Goal: Transaction & Acquisition: Purchase product/service

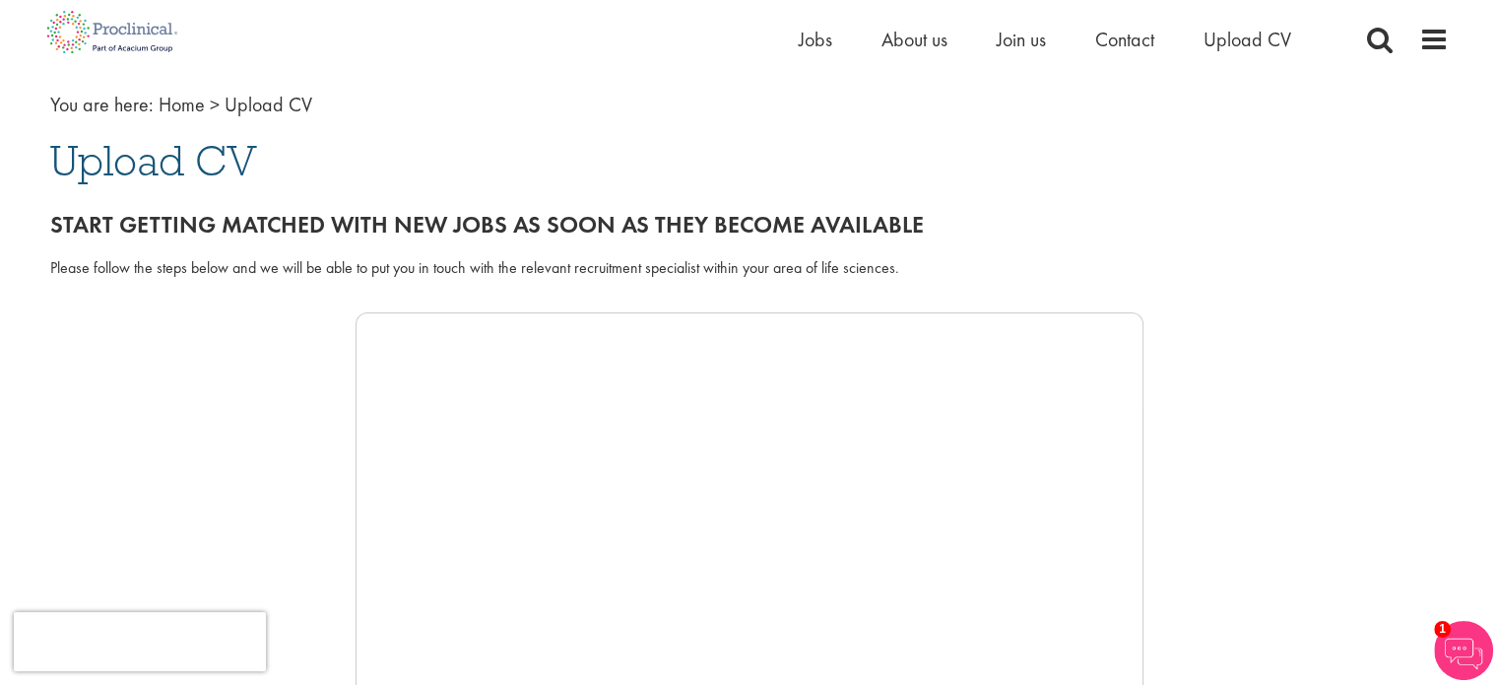
scroll to position [91, 0]
click at [822, 31] on span "Jobs" at bounding box center [815, 40] width 33 height 26
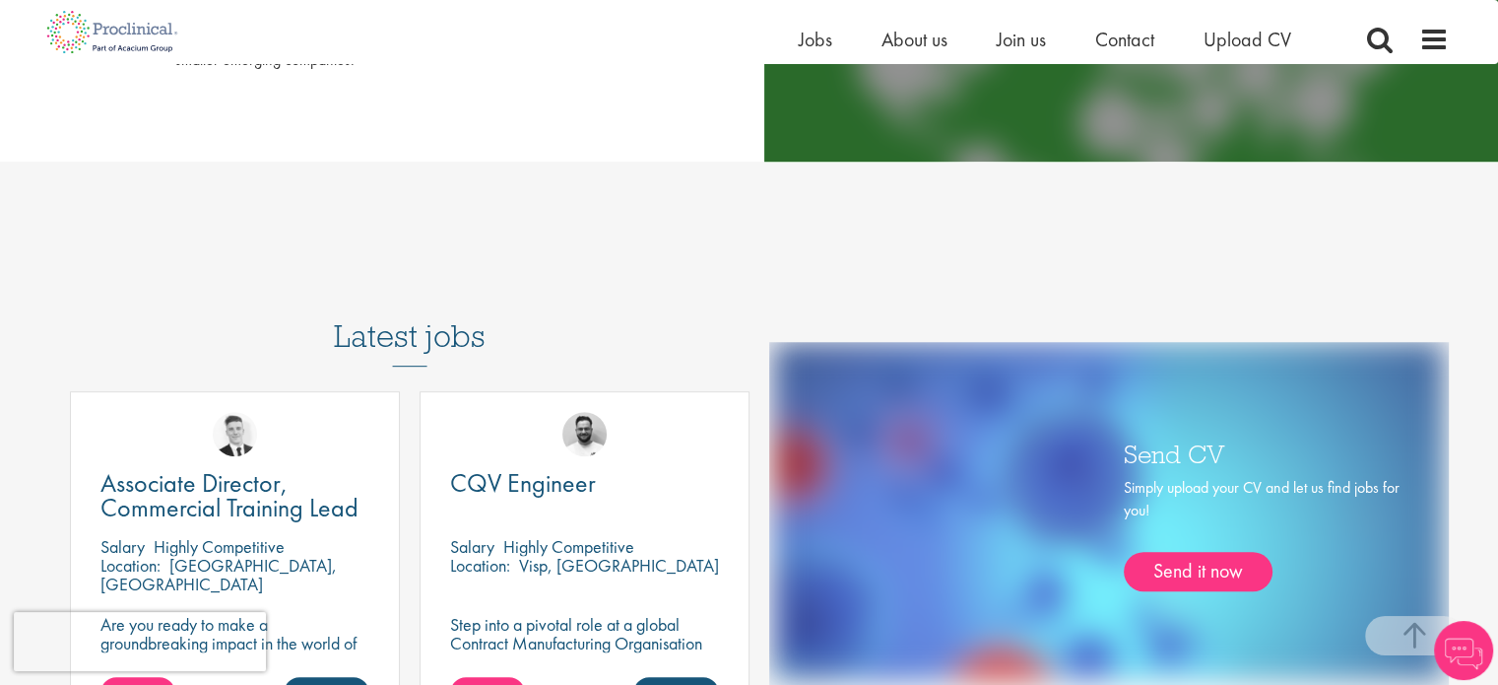
scroll to position [1013, 0]
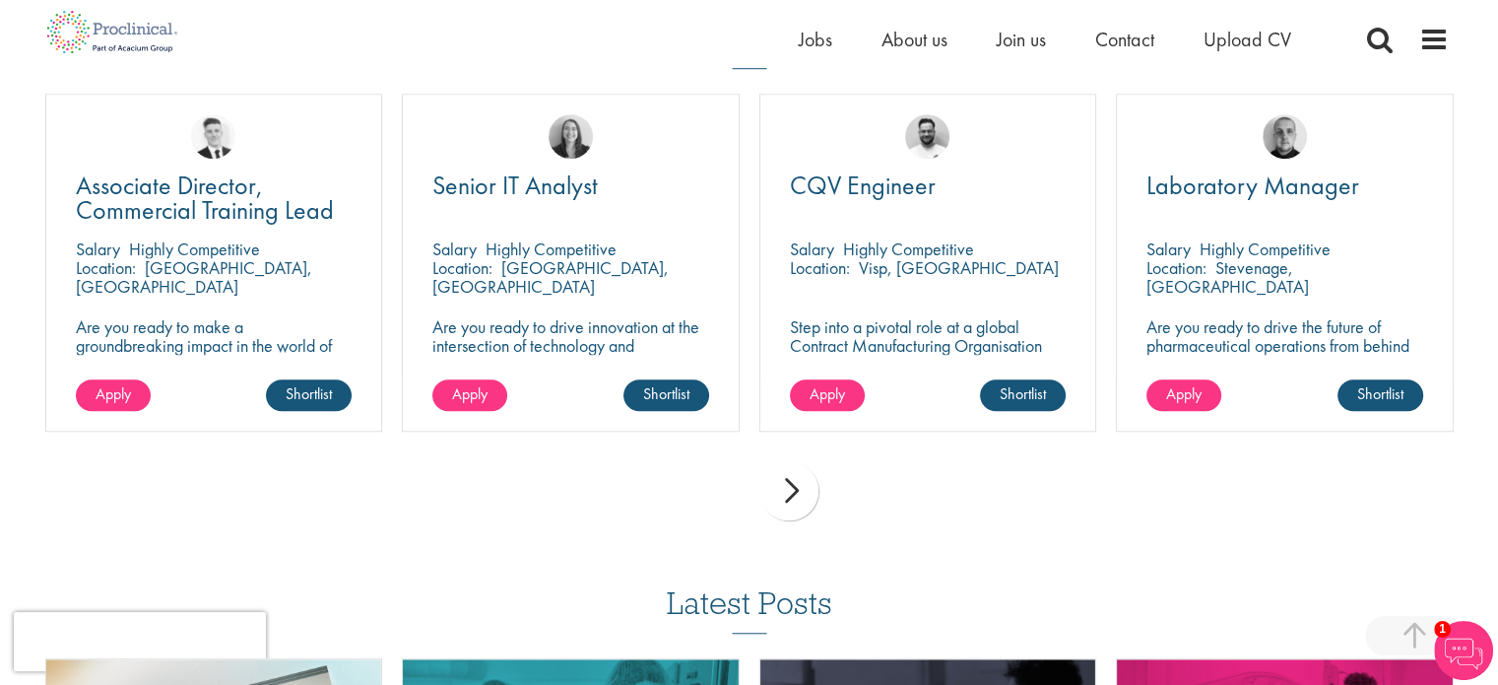
scroll to position [1403, 0]
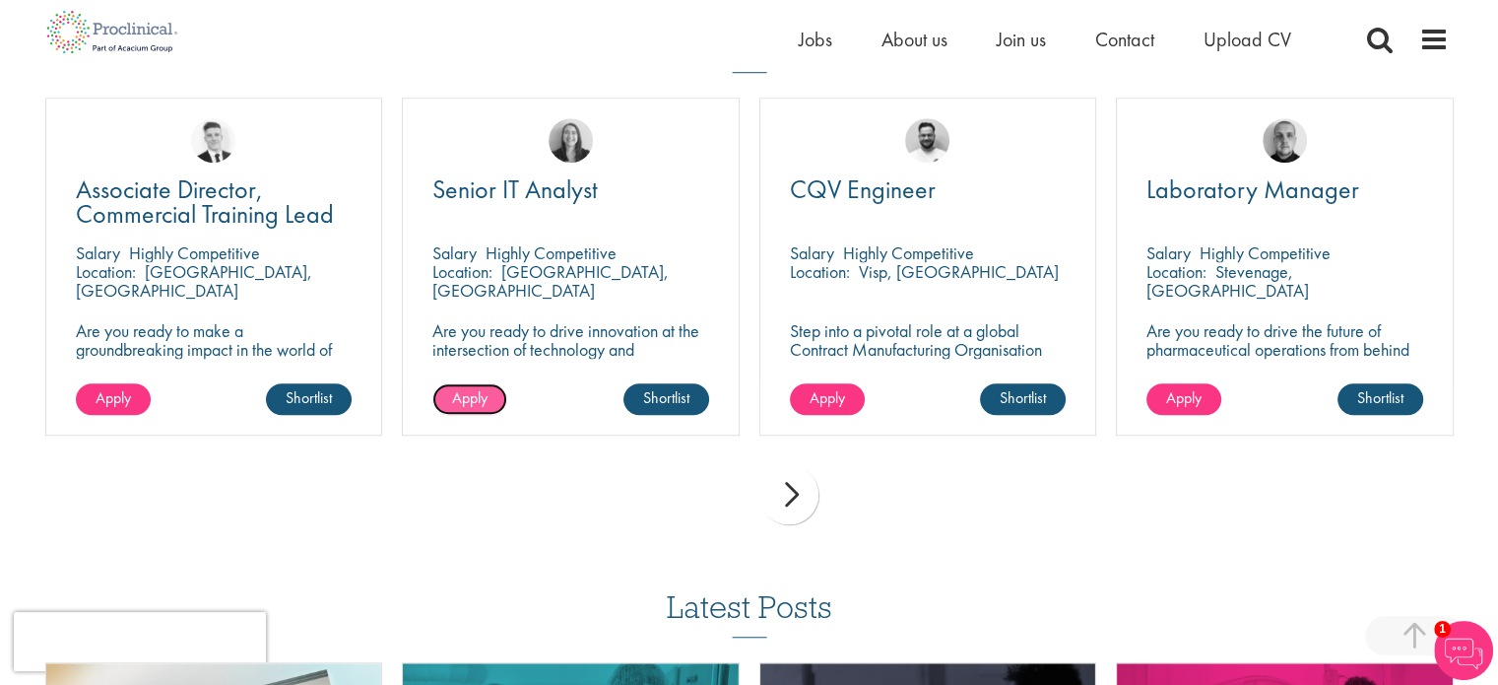
click at [493, 404] on link "Apply" at bounding box center [469, 399] width 75 height 32
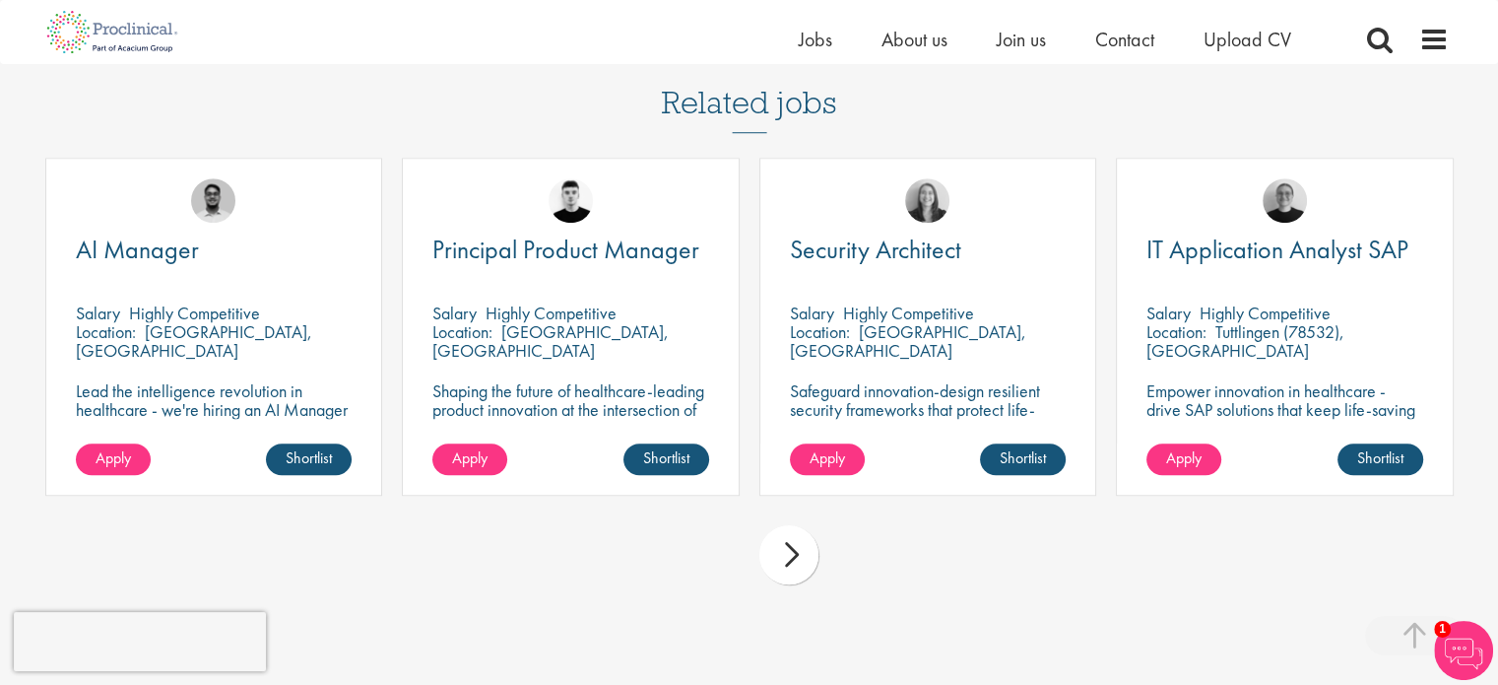
scroll to position [1528, 0]
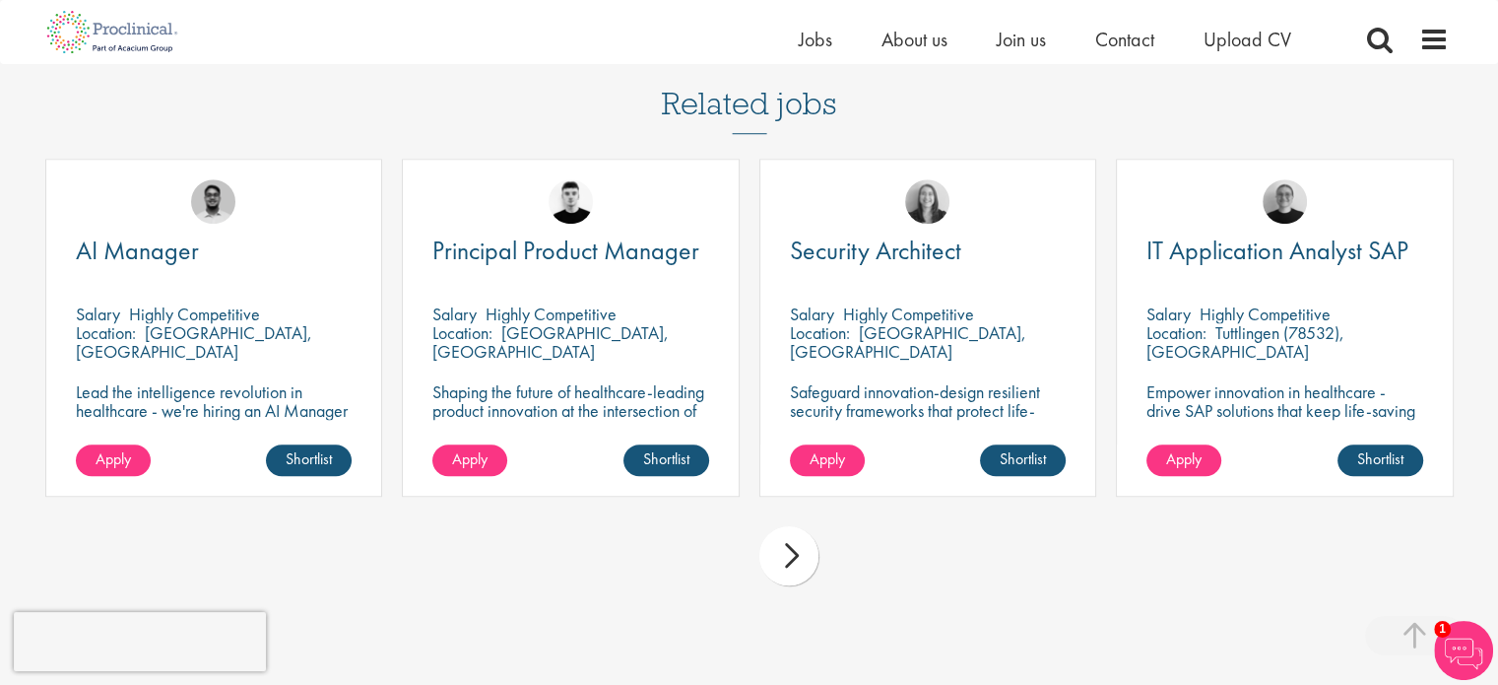
click at [791, 559] on div "next" at bounding box center [789, 555] width 59 height 59
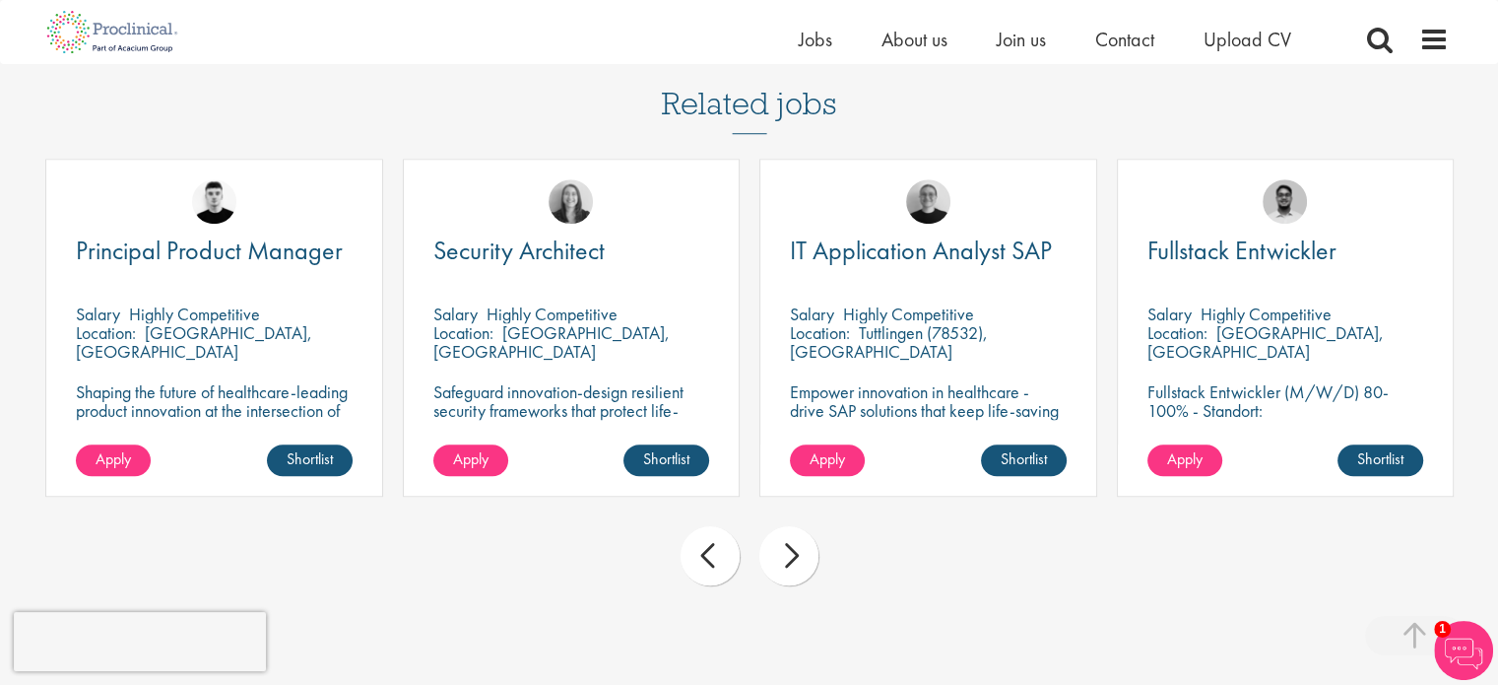
click at [791, 559] on div "next" at bounding box center [789, 555] width 59 height 59
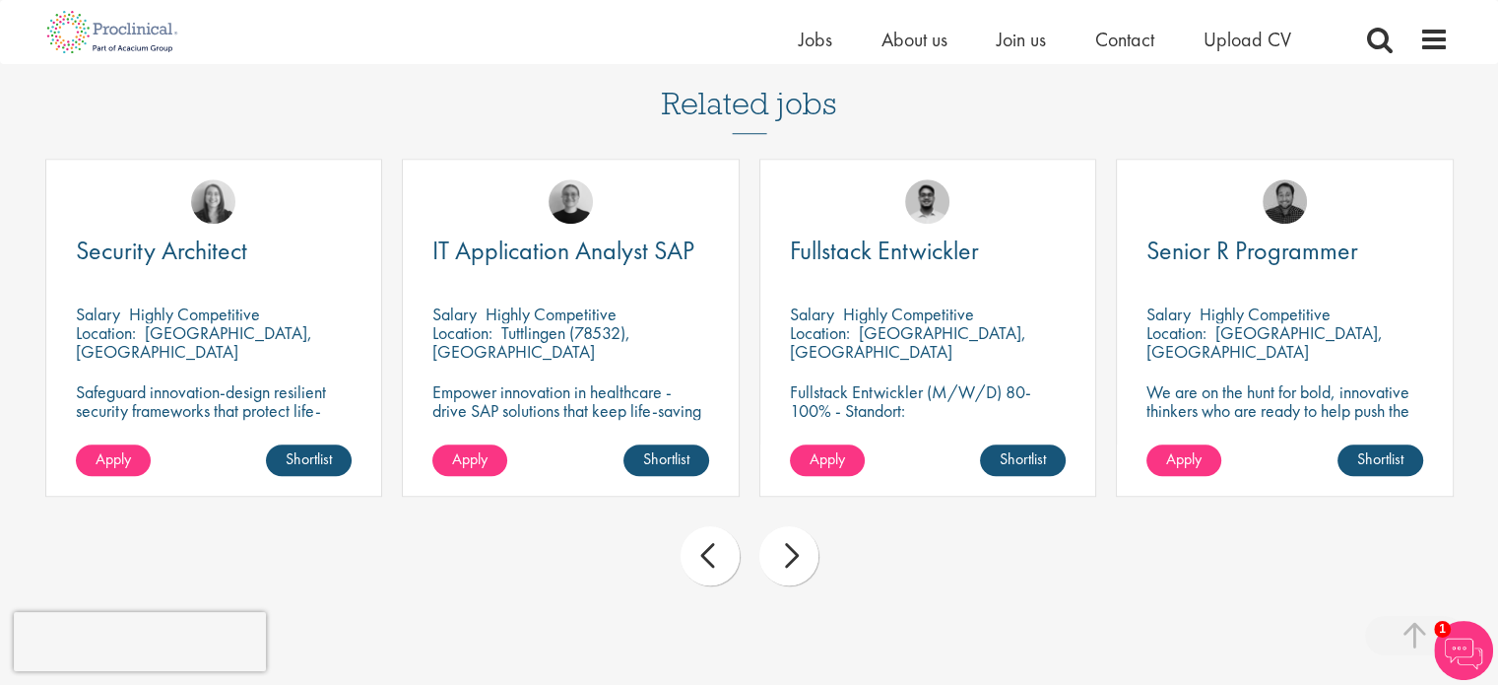
click at [796, 570] on div "next" at bounding box center [789, 555] width 59 height 59
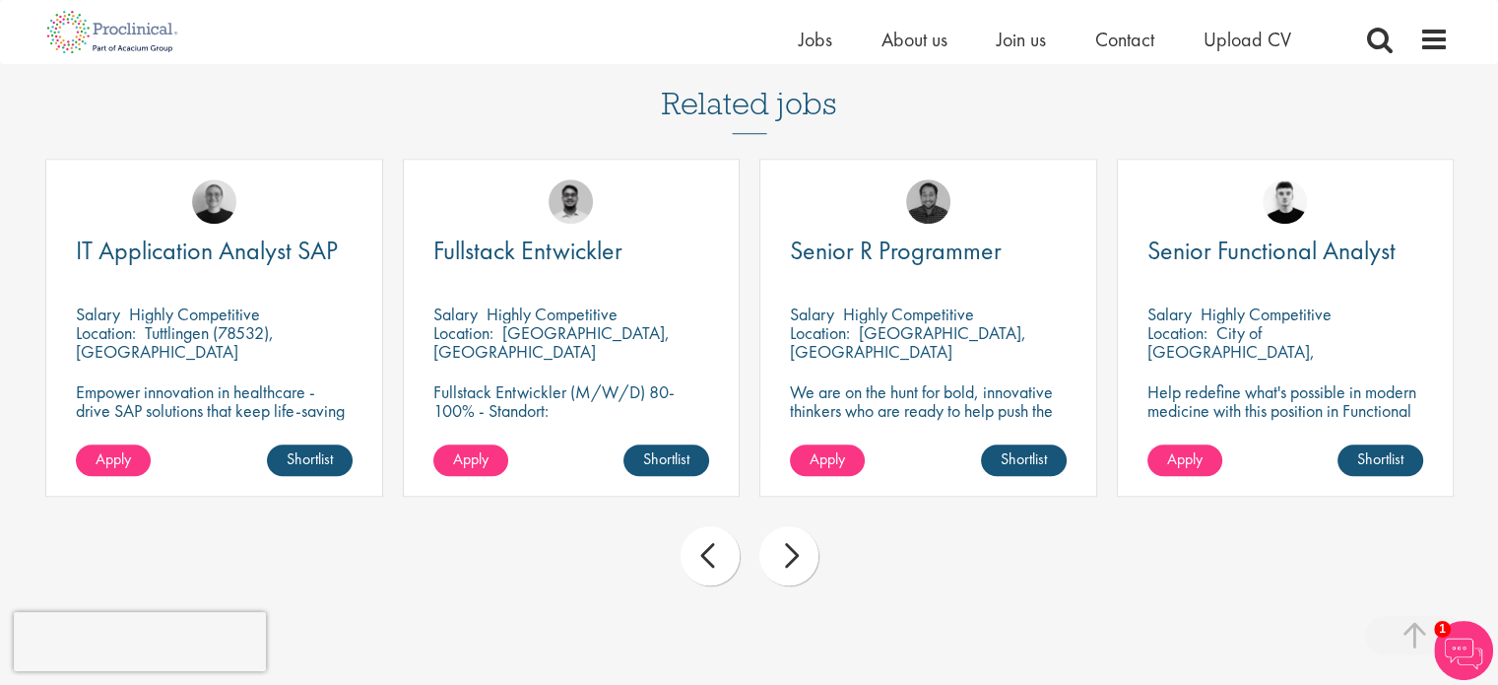
click at [796, 570] on div "next" at bounding box center [789, 555] width 59 height 59
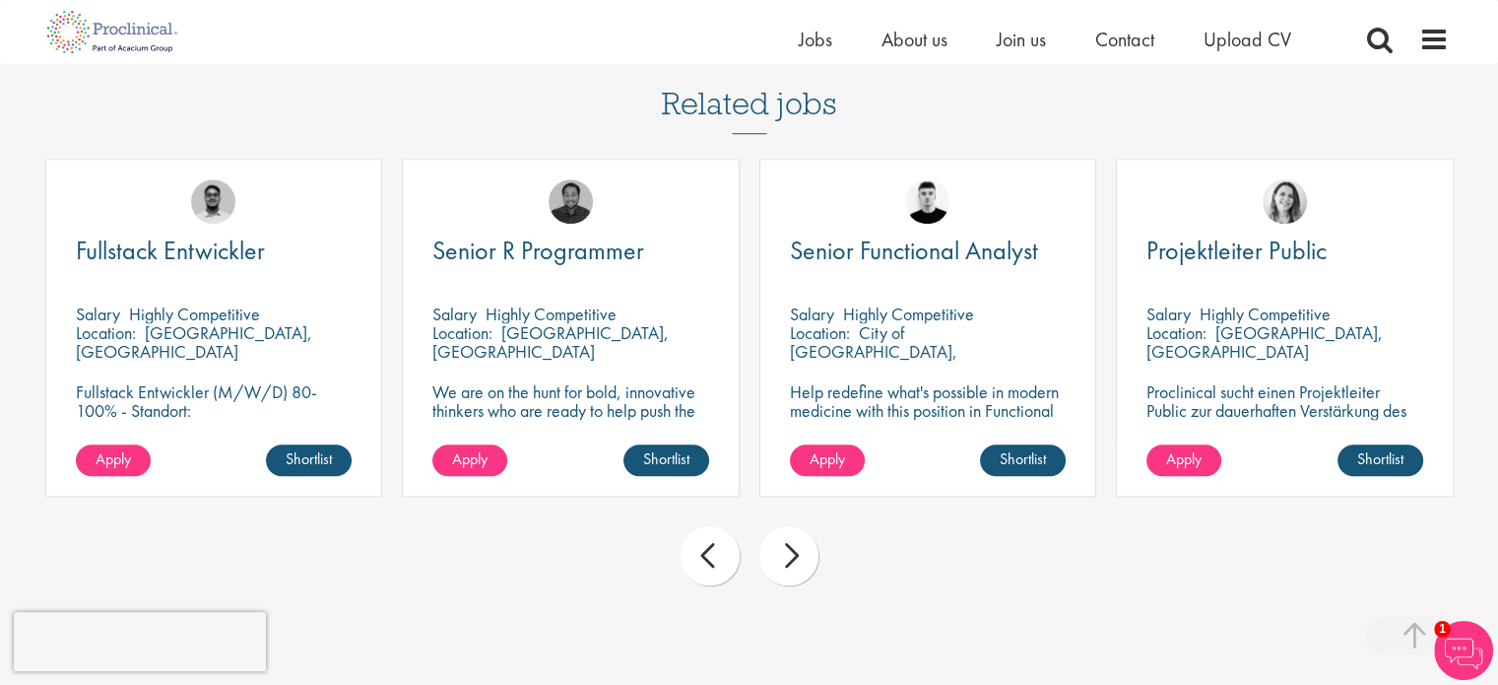
click at [796, 570] on div "next" at bounding box center [789, 555] width 59 height 59
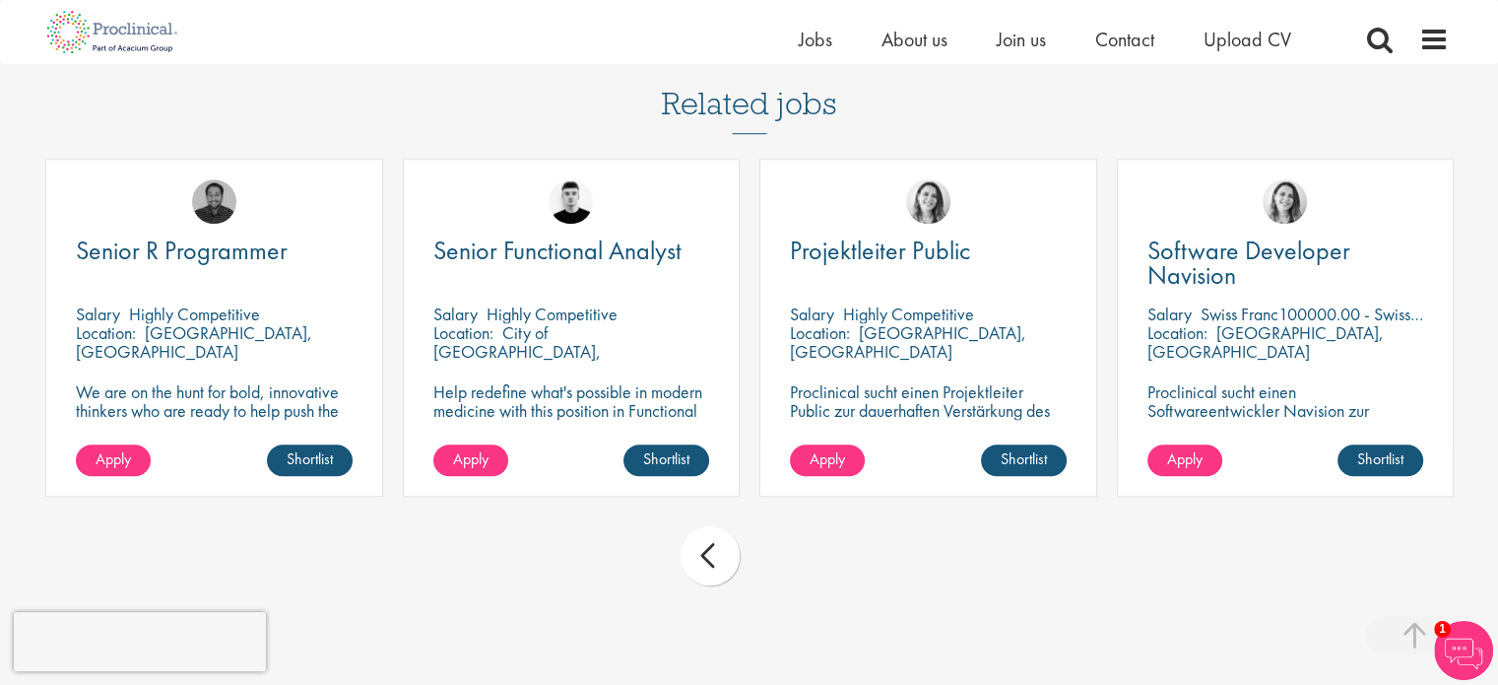
click at [796, 570] on div "prev next" at bounding box center [749, 559] width 1429 height 86
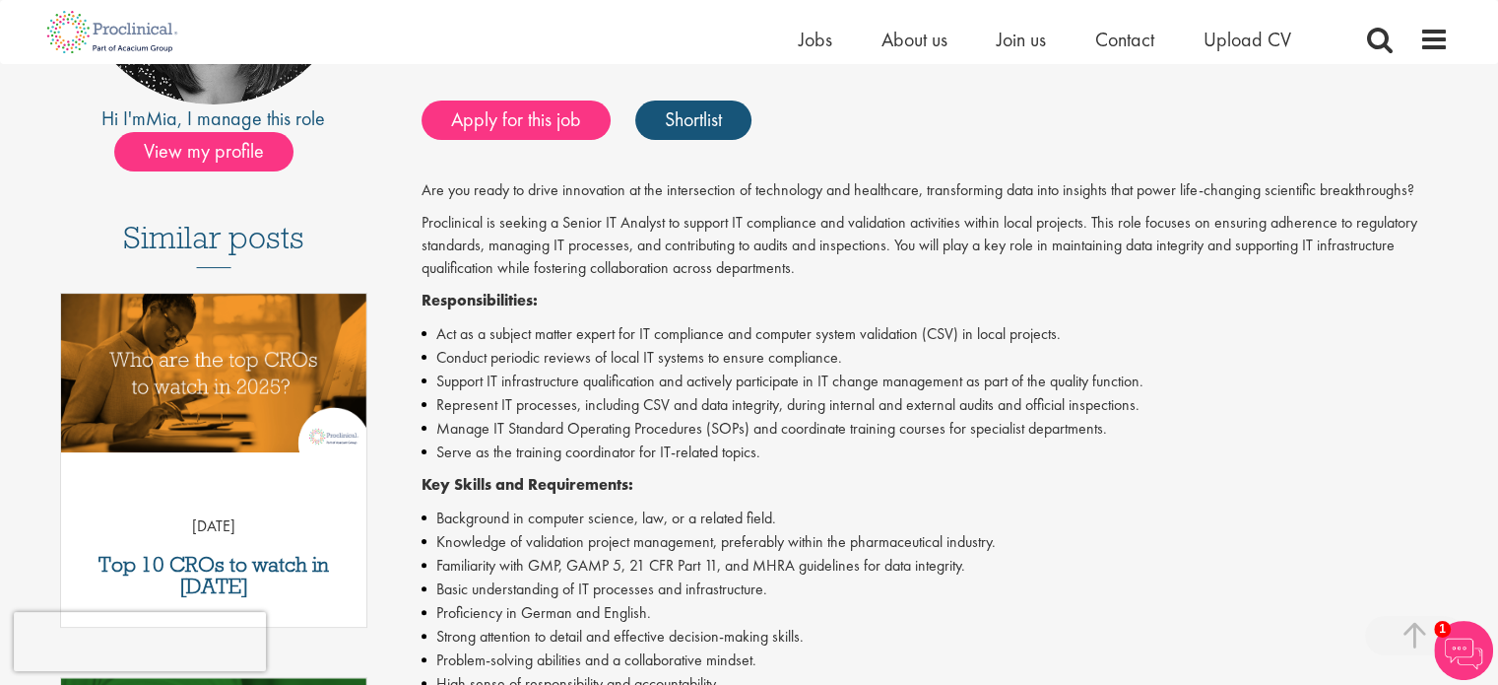
scroll to position [0, 0]
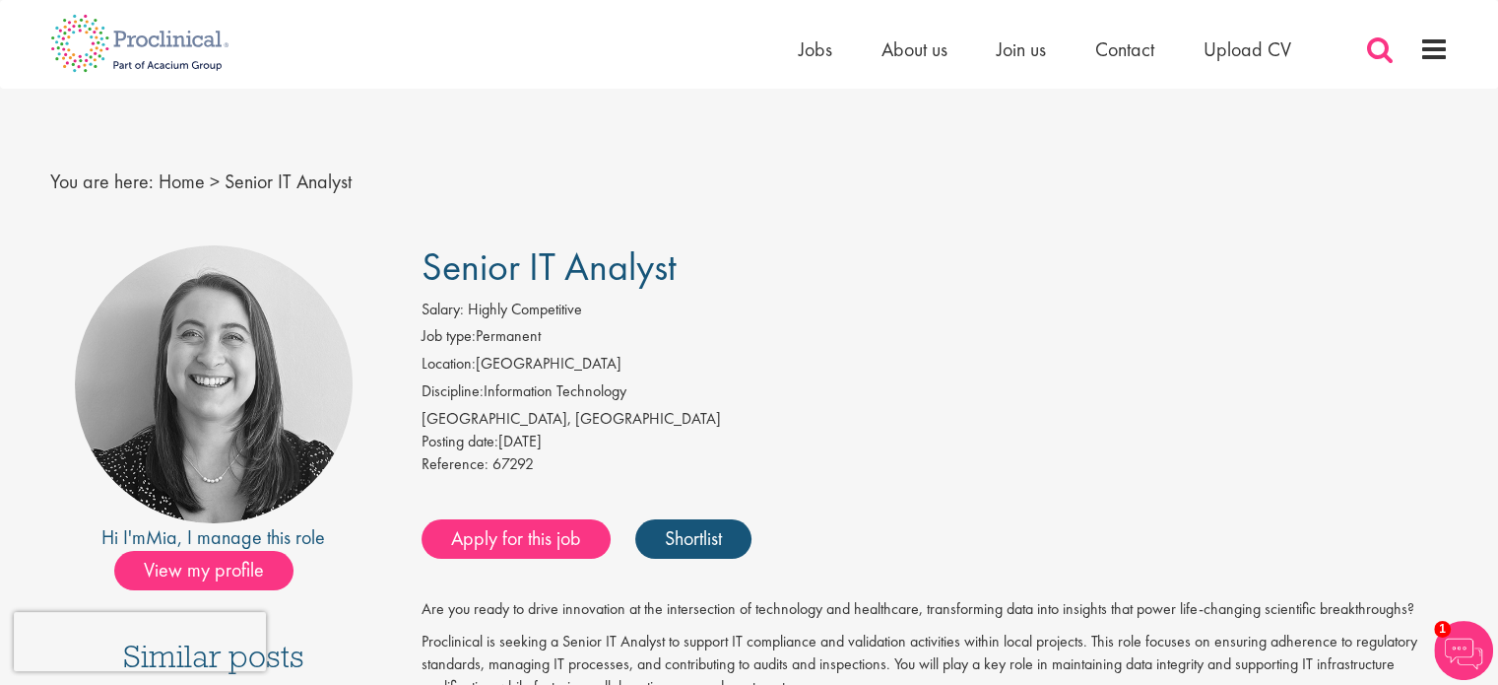
click at [1370, 51] on span at bounding box center [1380, 49] width 30 height 30
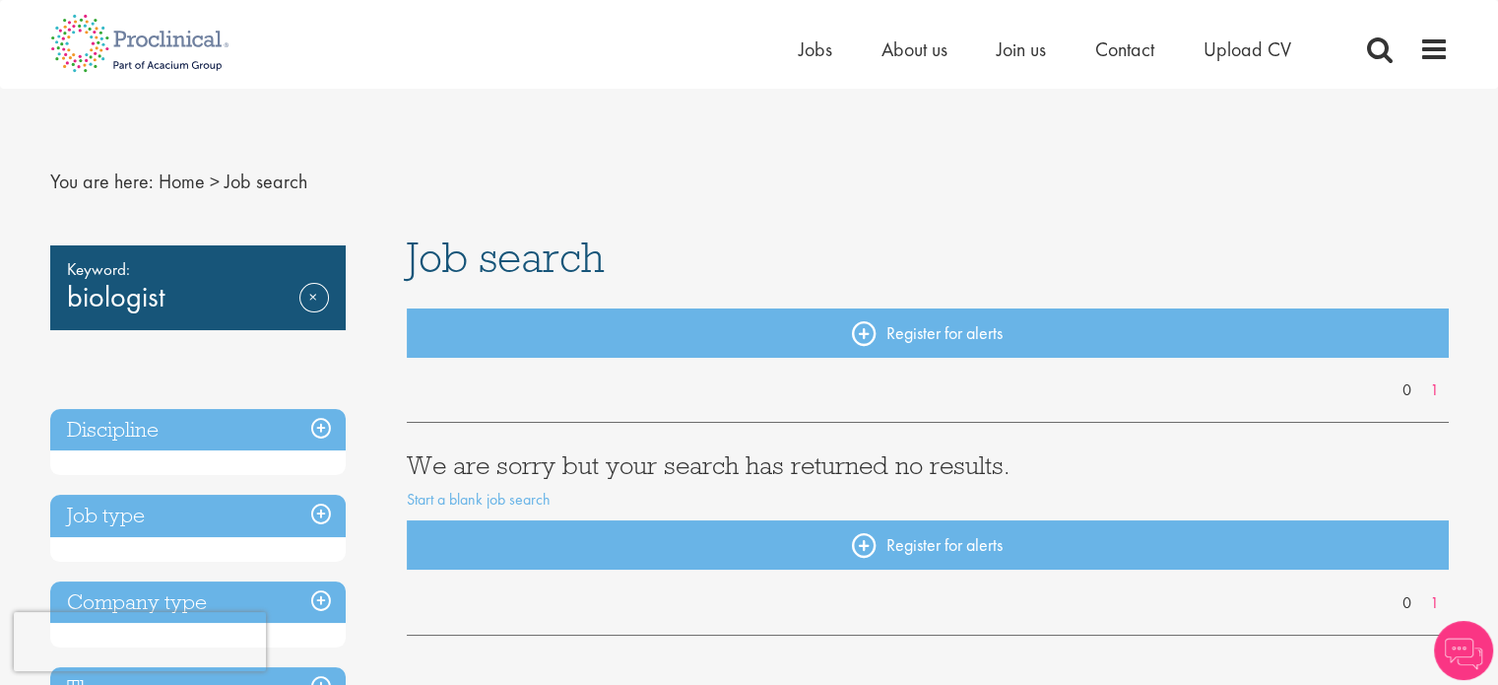
click at [335, 284] on div "Keyword: biologist Remove" at bounding box center [198, 287] width 296 height 85
click at [315, 294] on link "Remove" at bounding box center [314, 311] width 30 height 57
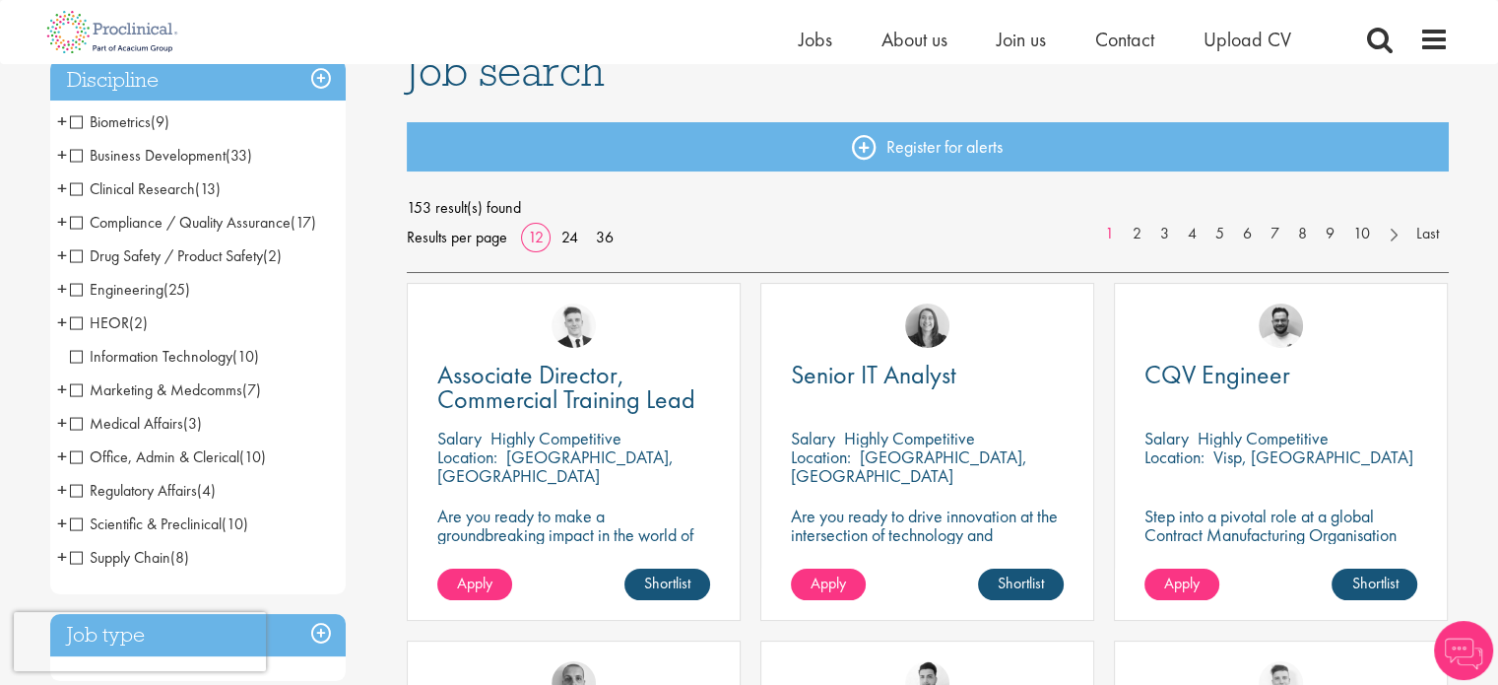
scroll to position [166, 0]
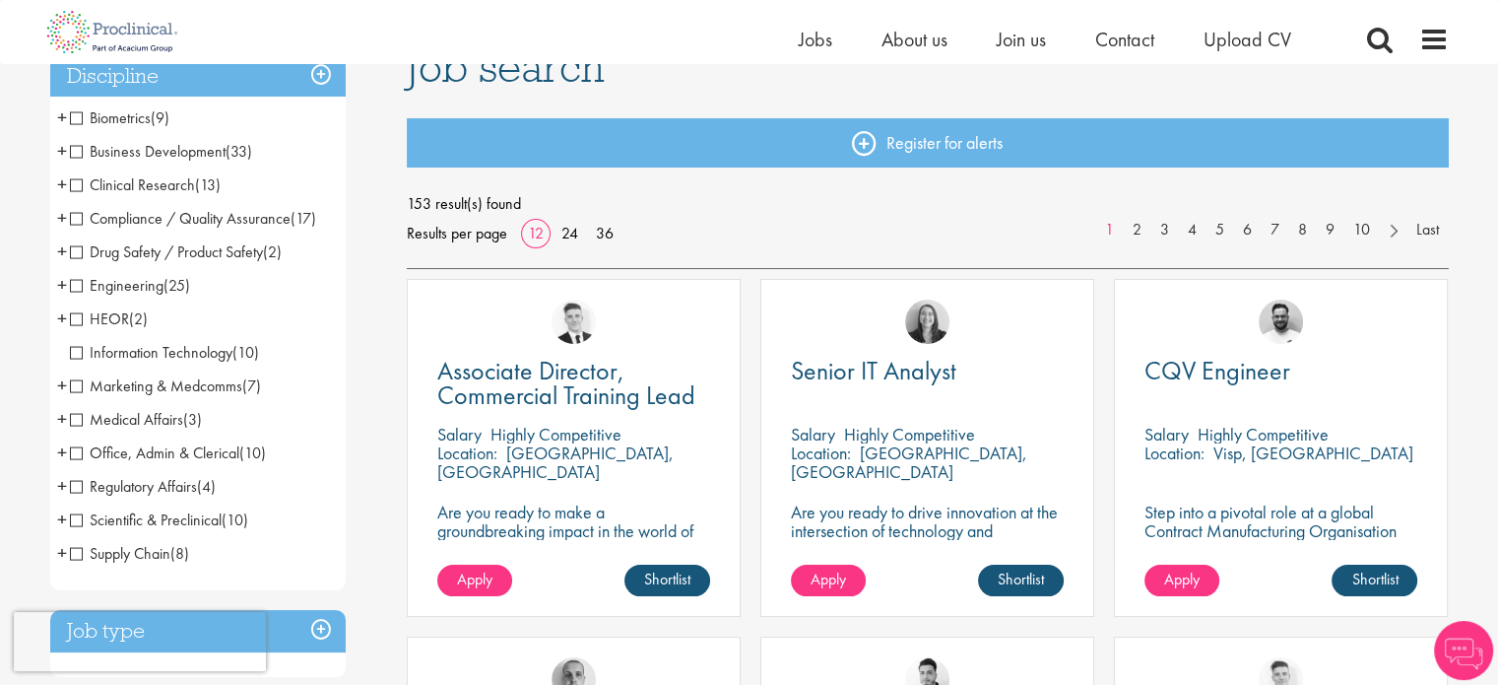
click at [80, 182] on span "Clinical Research" at bounding box center [132, 184] width 125 height 21
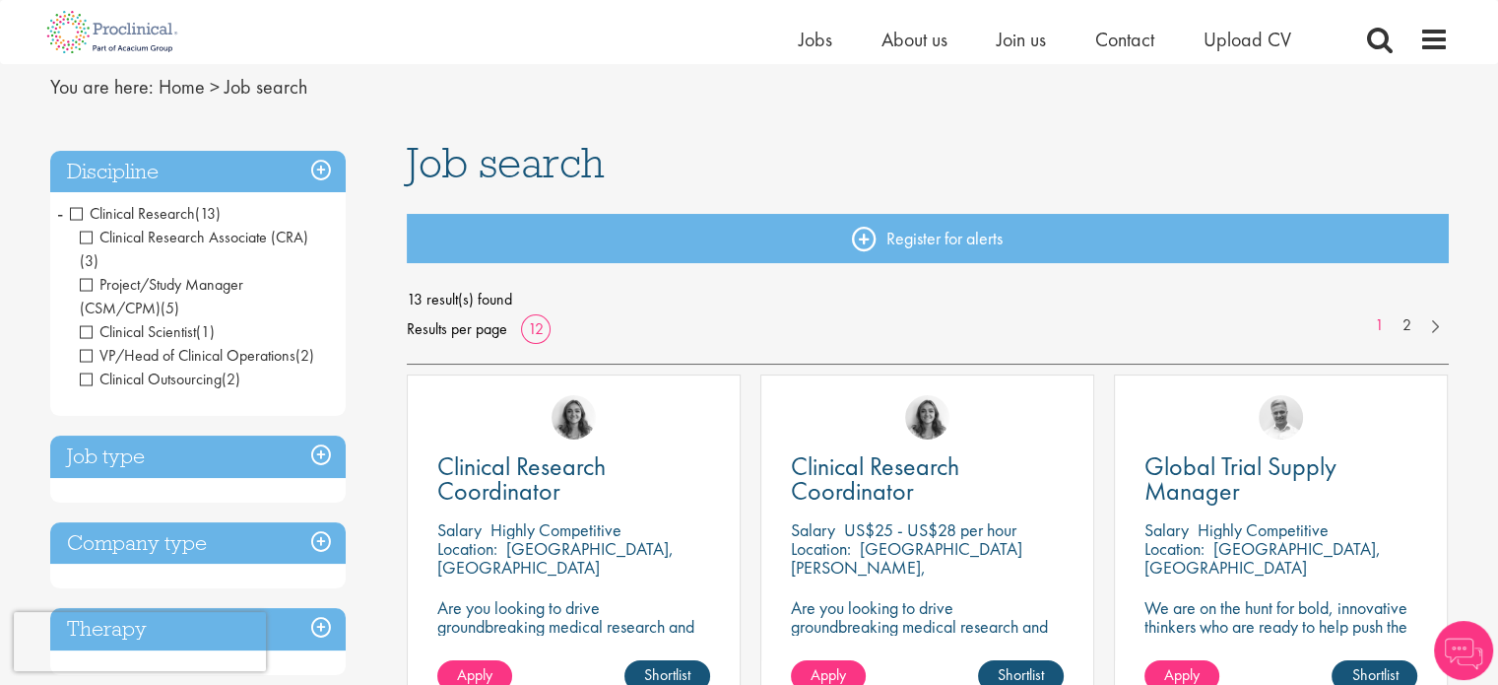
scroll to position [166, 0]
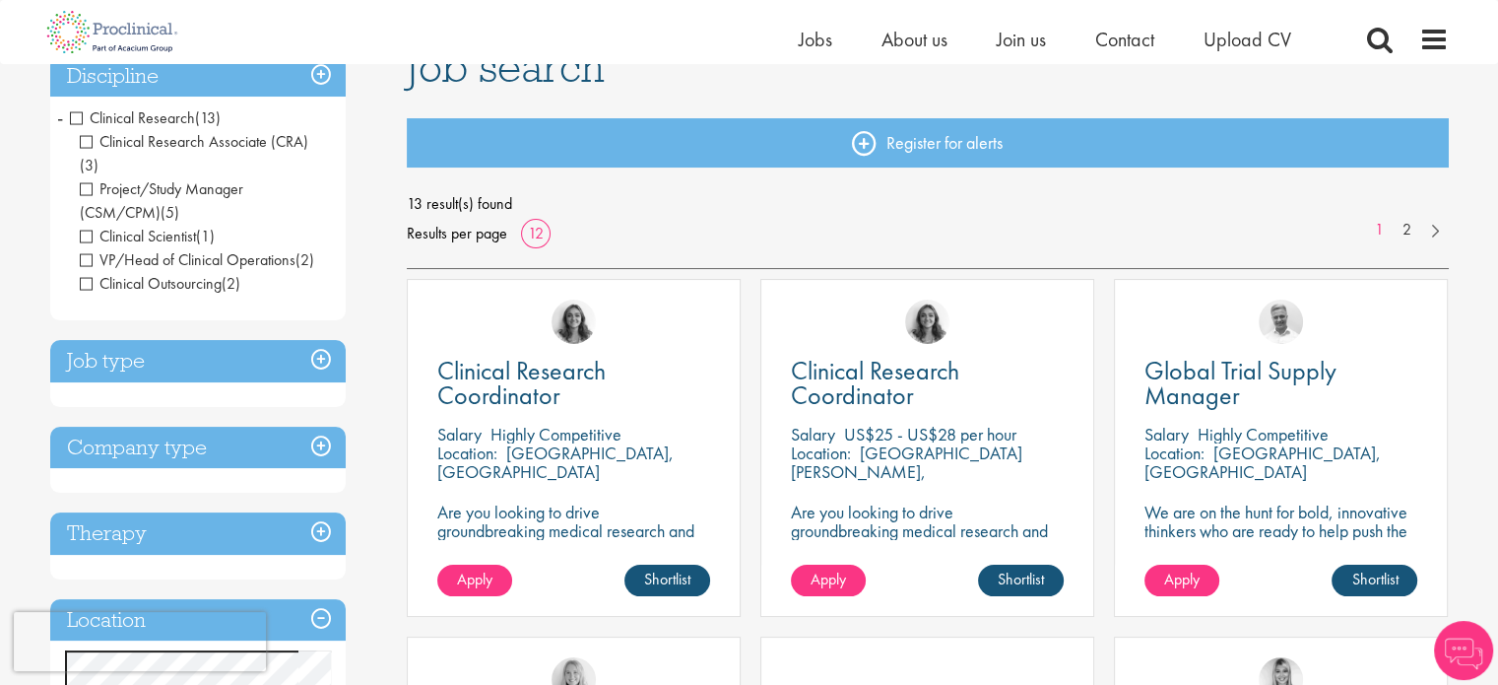
click at [238, 340] on h3 "Job type" at bounding box center [198, 361] width 296 height 42
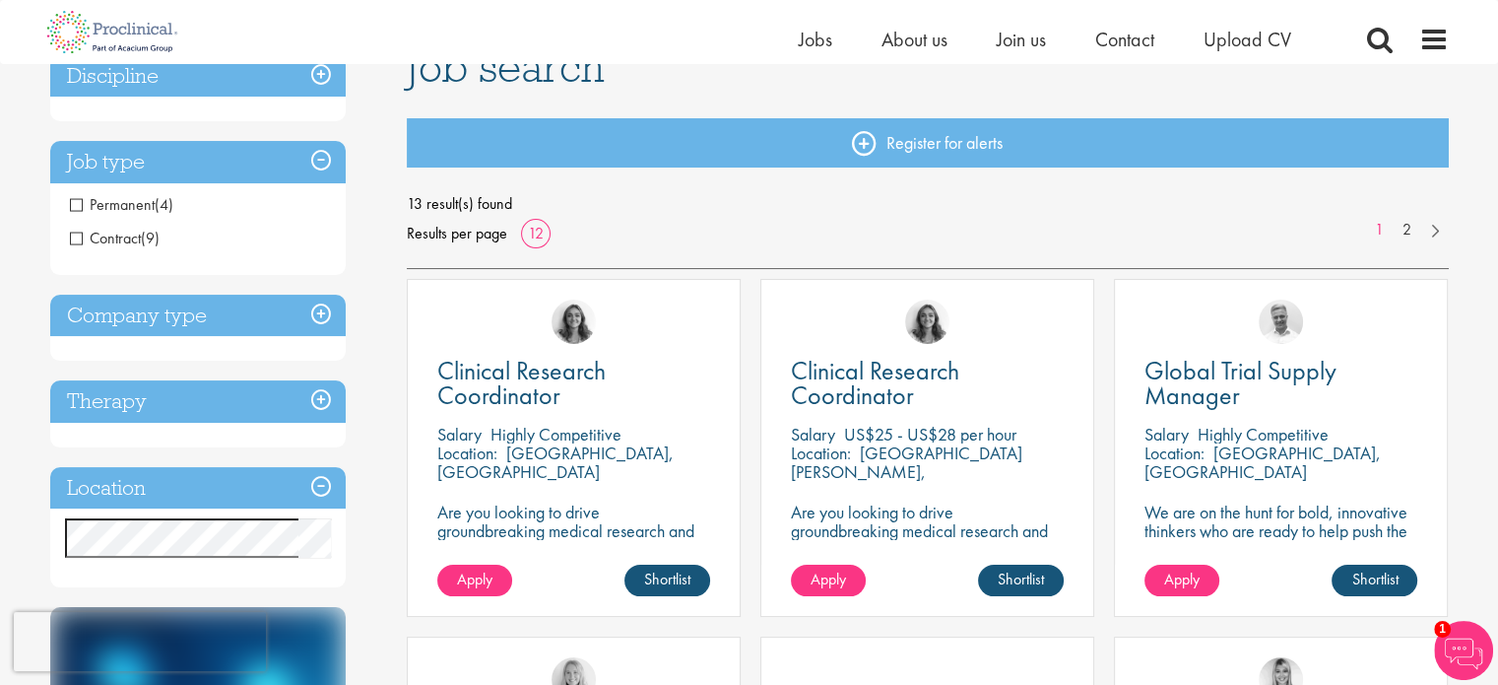
click at [277, 176] on h3 "Job type" at bounding box center [198, 162] width 296 height 42
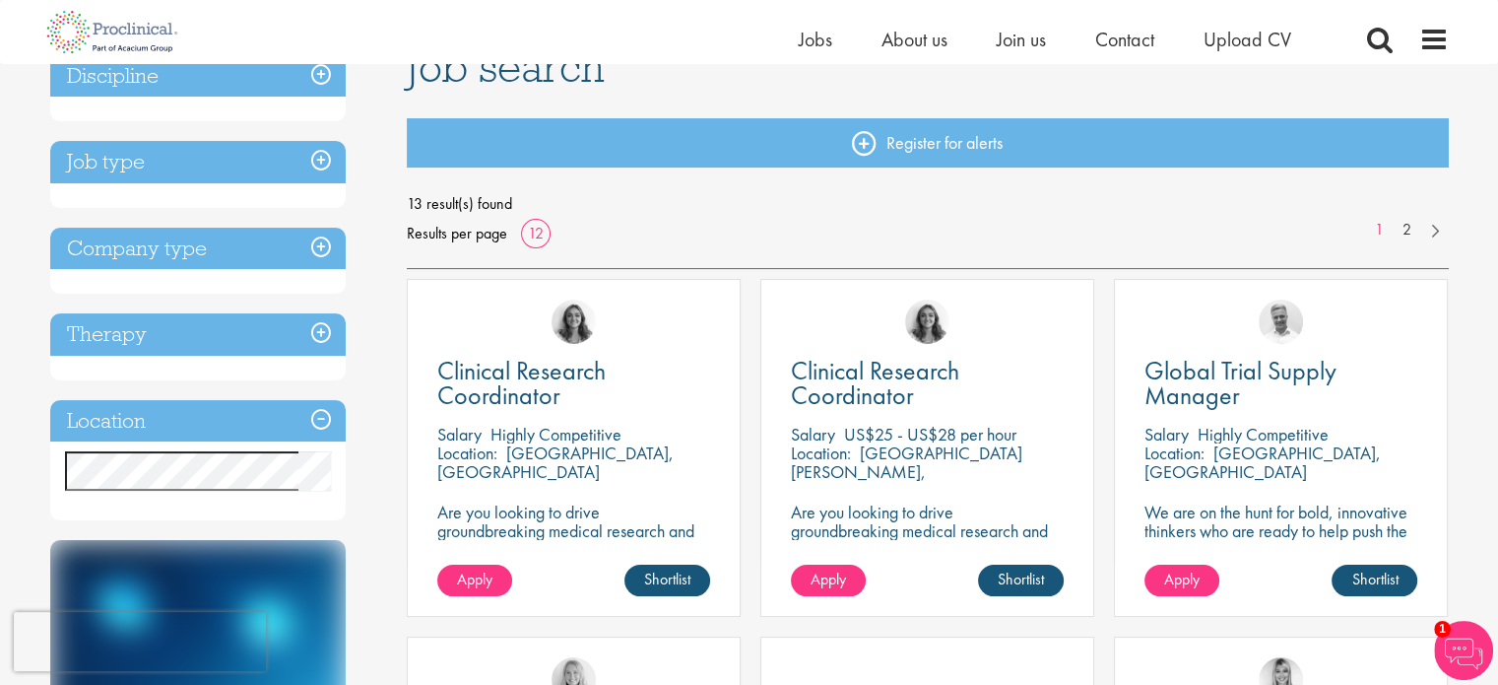
click at [87, 93] on h3 "Discipline" at bounding box center [198, 76] width 296 height 42
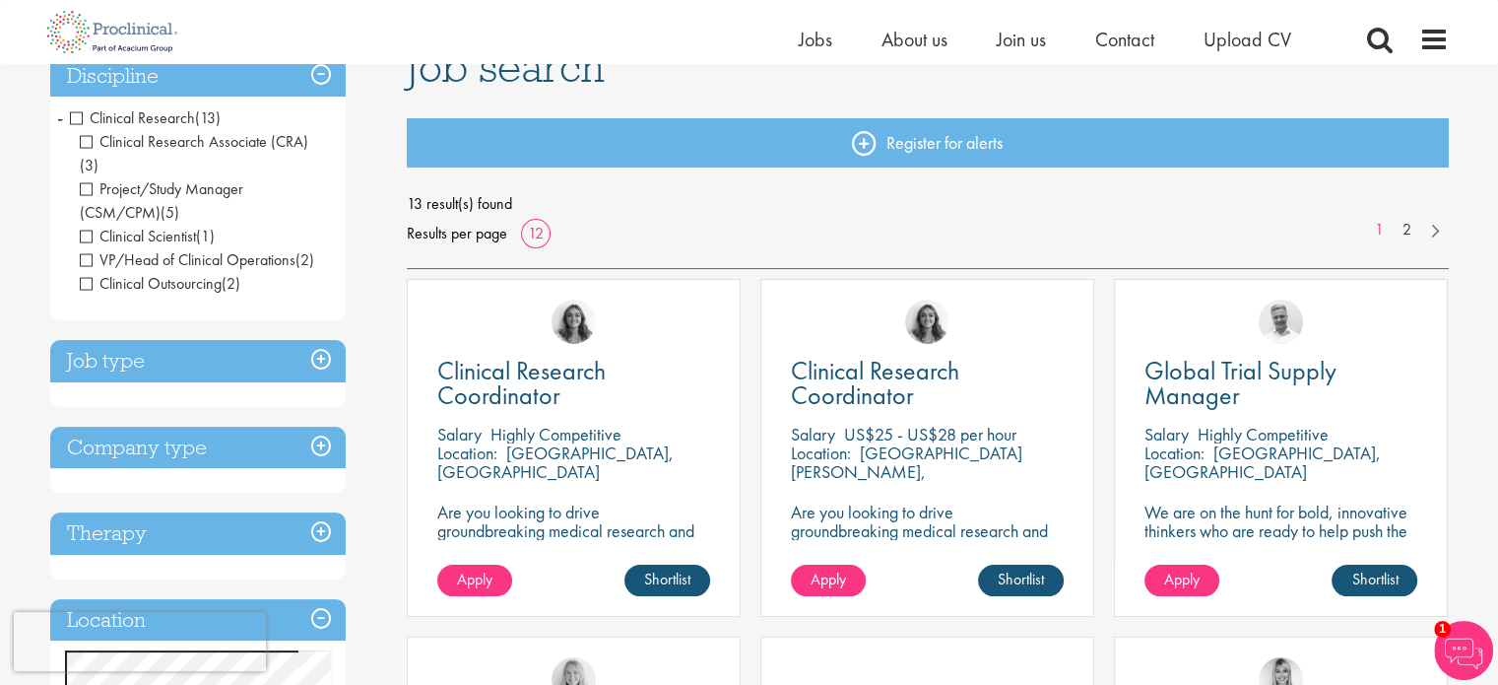
click at [74, 122] on span "Clinical Research" at bounding box center [132, 117] width 125 height 21
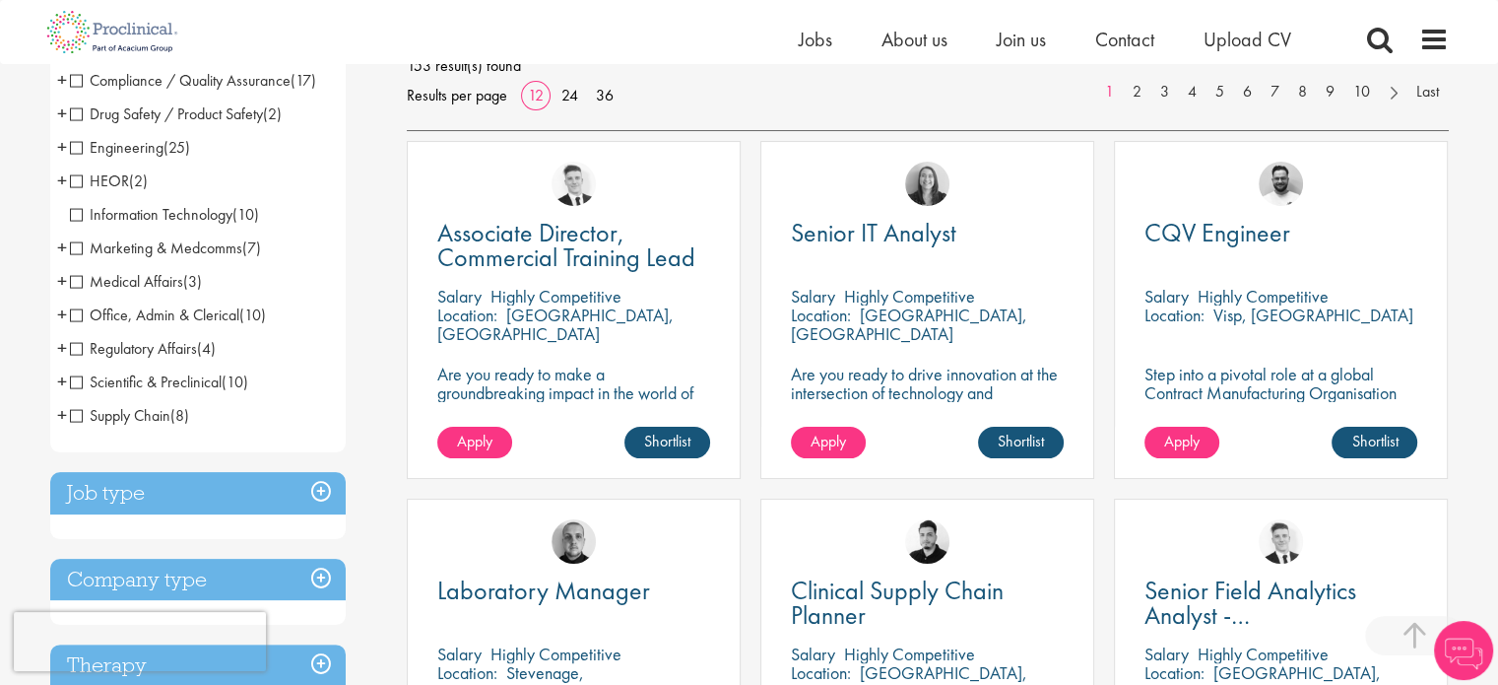
scroll to position [306, 0]
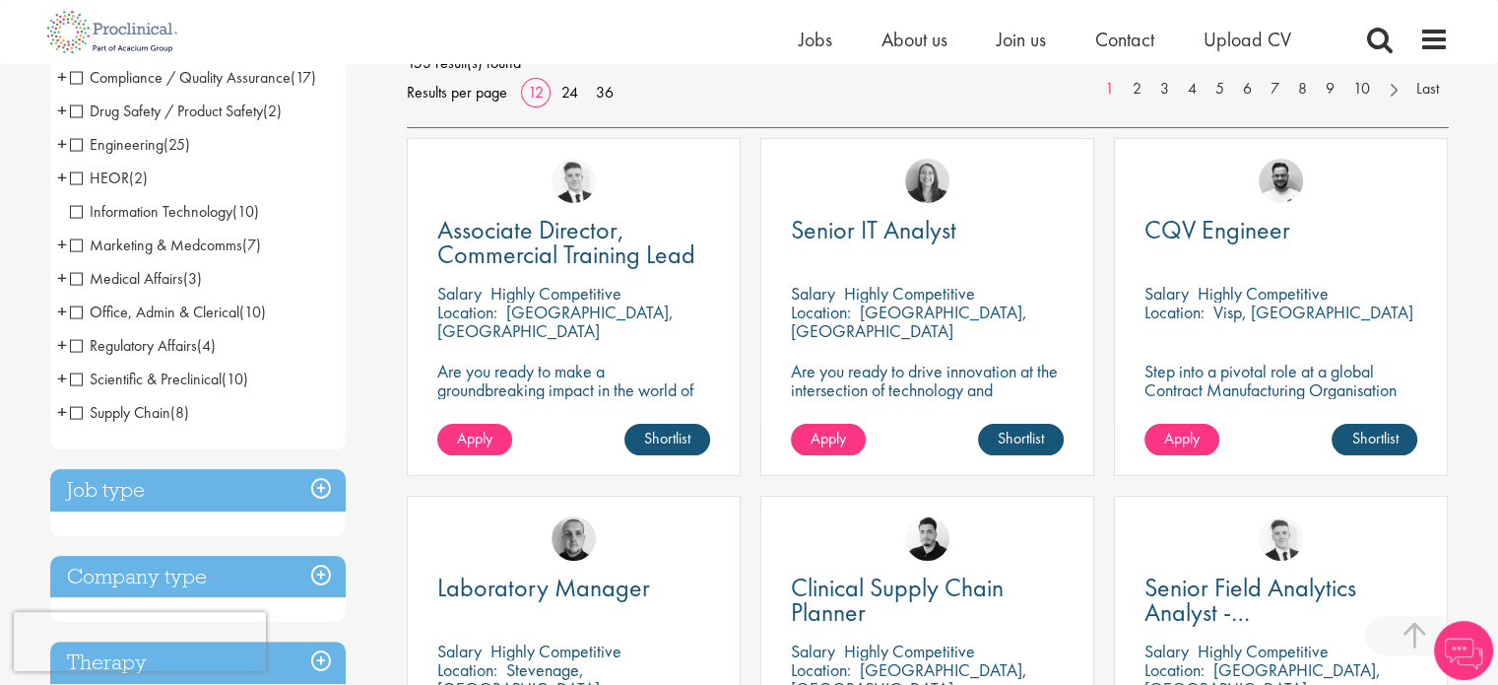
click at [75, 382] on span "Scientific & Preclinical" at bounding box center [146, 378] width 152 height 21
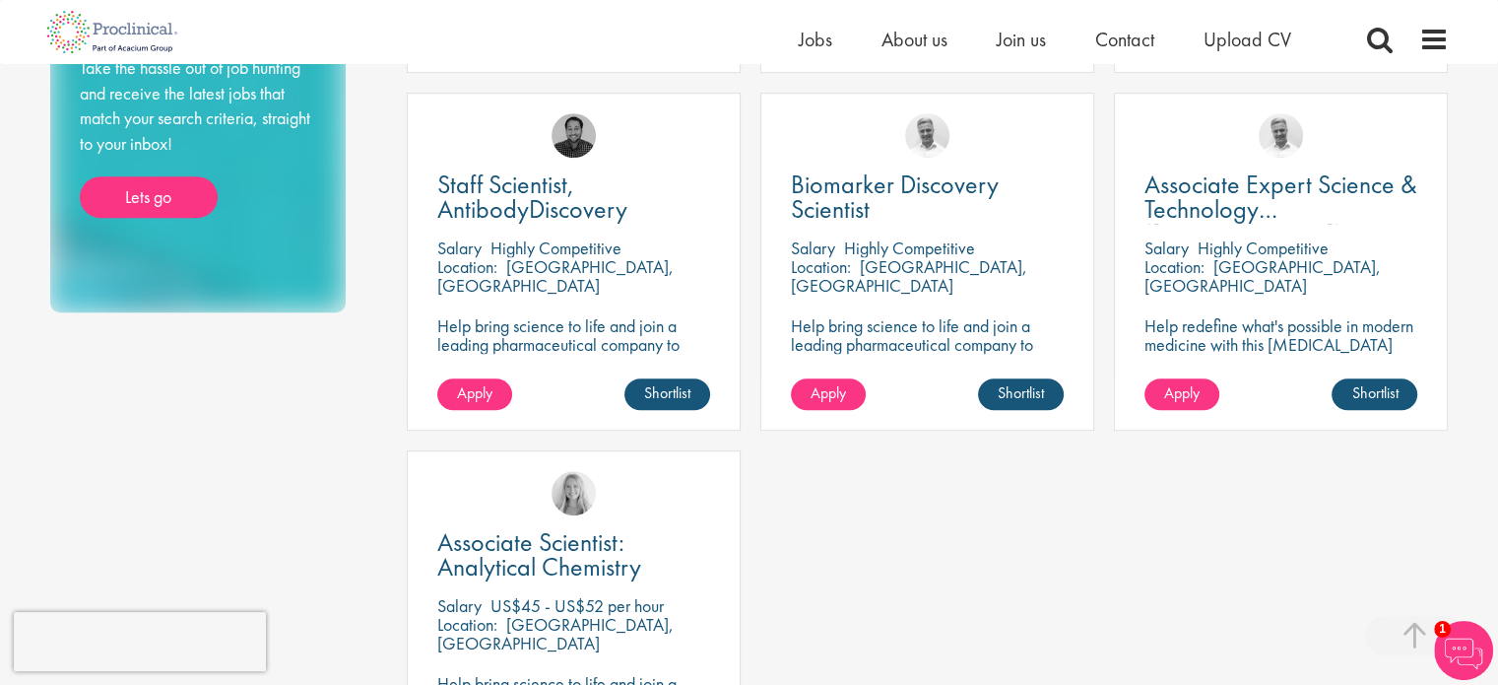
scroll to position [1060, 0]
click at [814, 387] on span "Apply" at bounding box center [828, 392] width 35 height 21
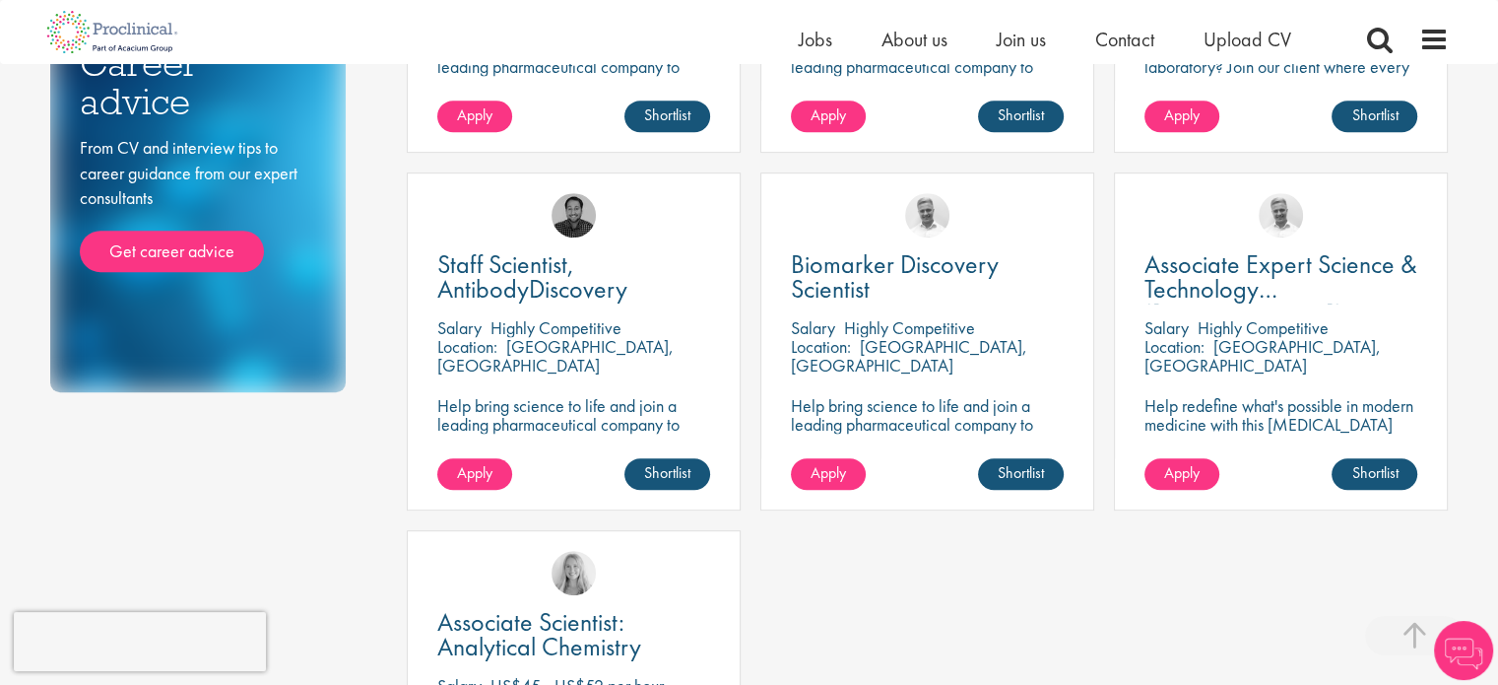
scroll to position [910, 0]
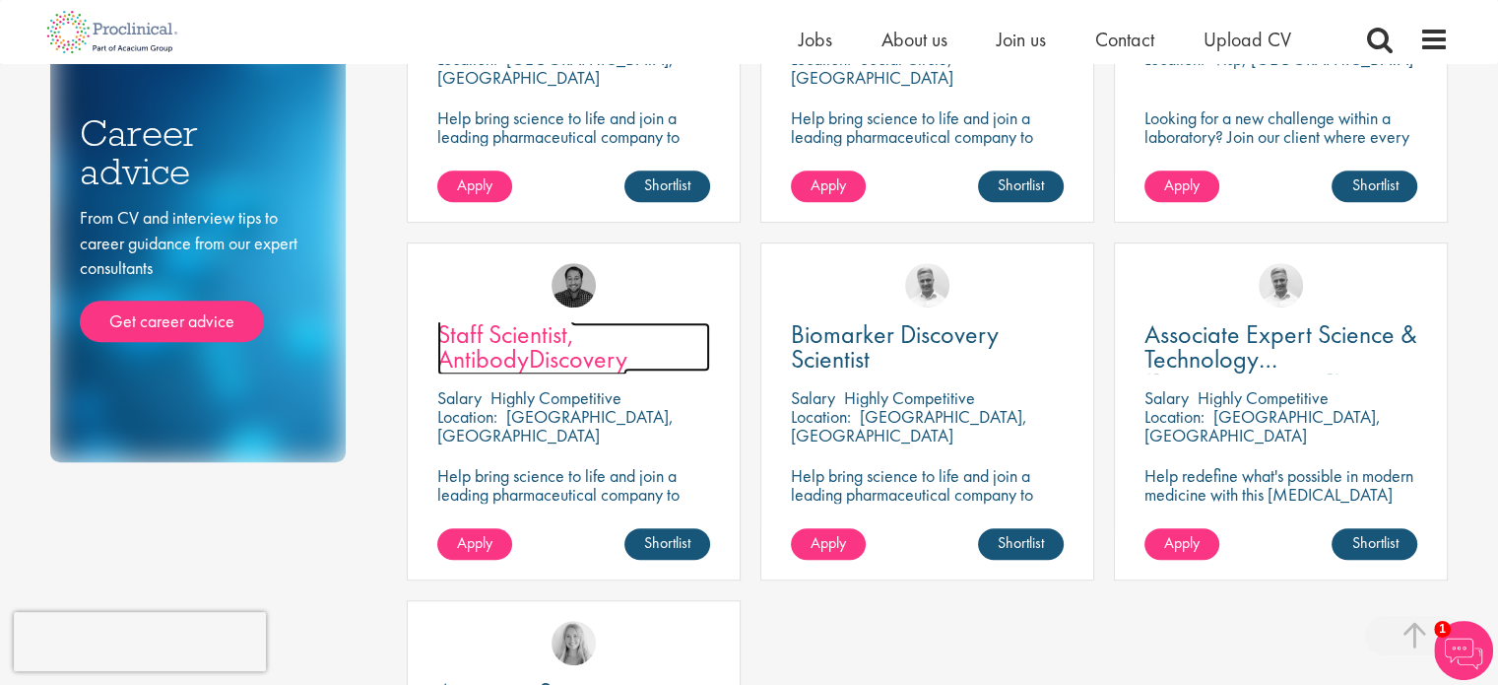
click at [607, 359] on span "Staff Scientist, AntibodyDiscovery" at bounding box center [532, 346] width 190 height 58
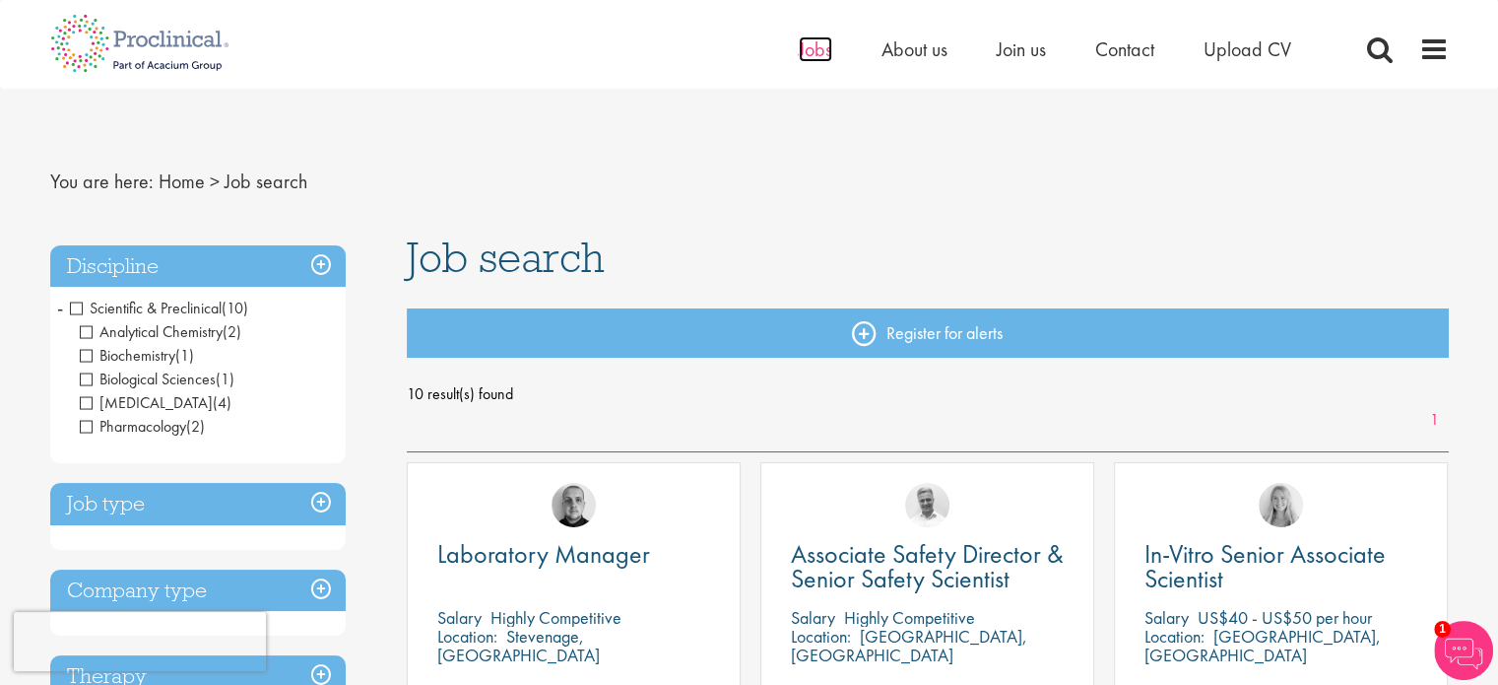
click at [806, 43] on span "Jobs" at bounding box center [815, 49] width 33 height 26
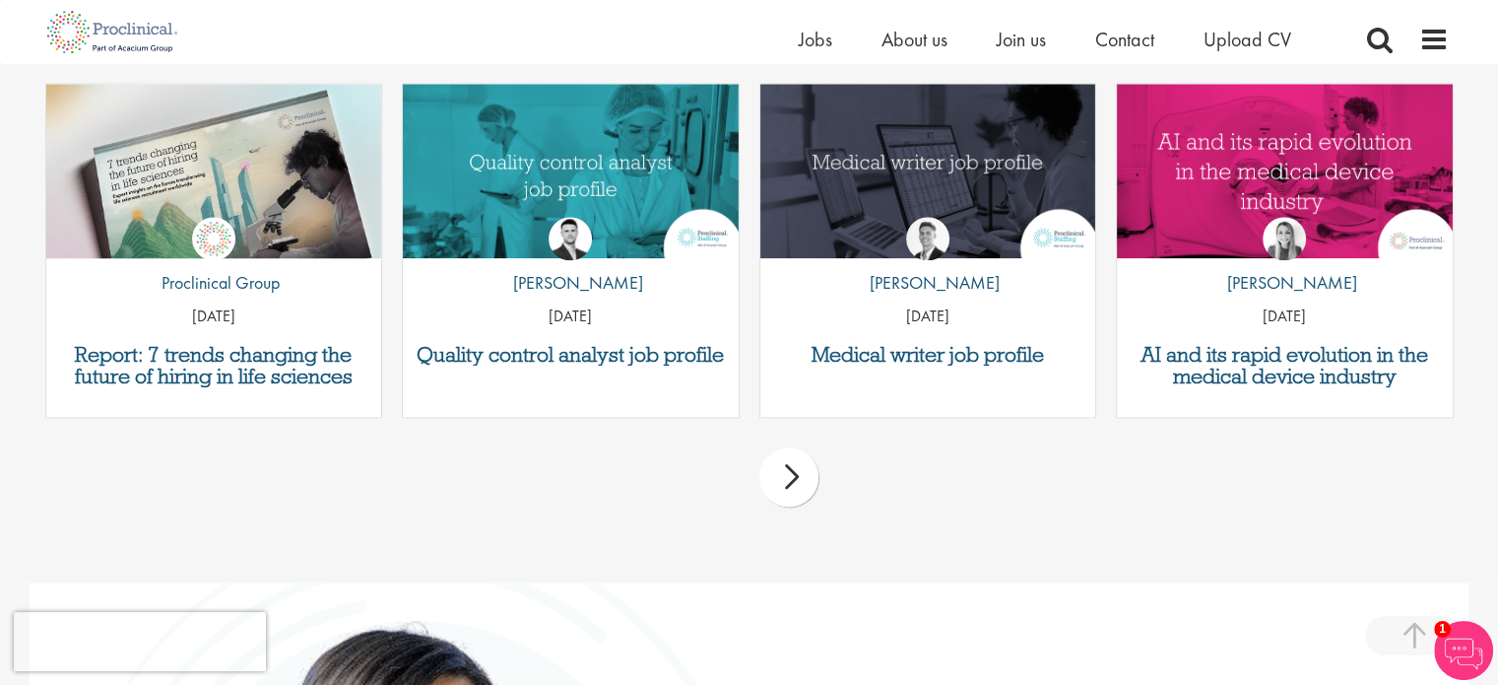
scroll to position [2447, 0]
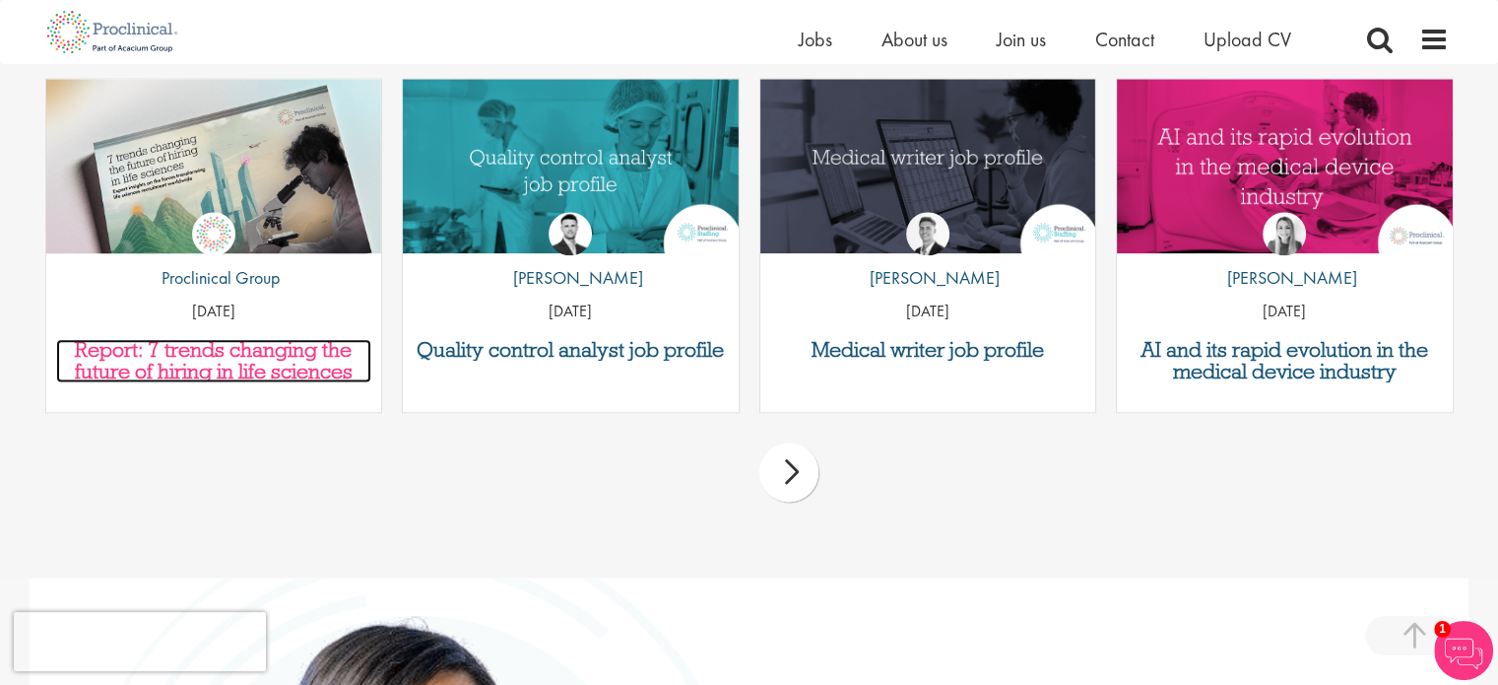
click at [268, 360] on h3 "Report: 7 trends changing the future of hiring in life sciences" at bounding box center [214, 360] width 316 height 43
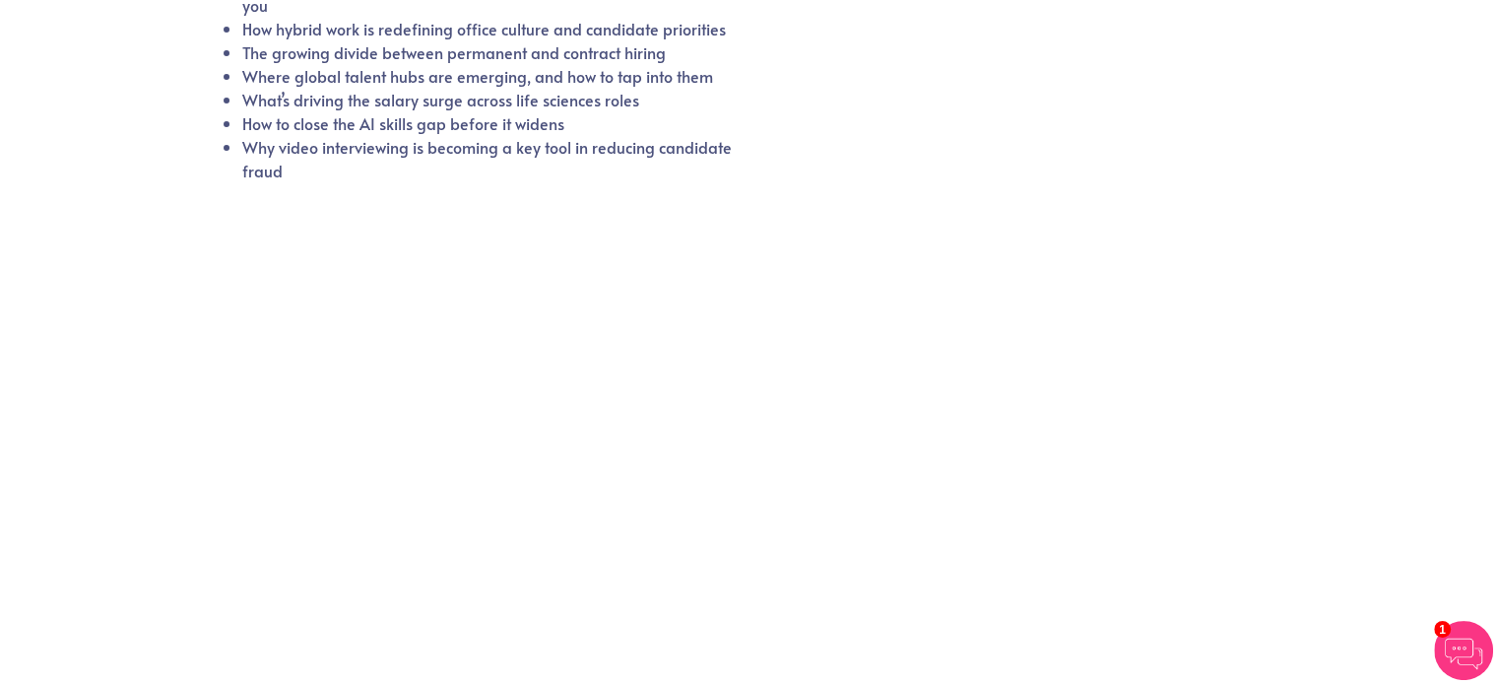
scroll to position [625, 0]
